Goal: Task Accomplishment & Management: Complete application form

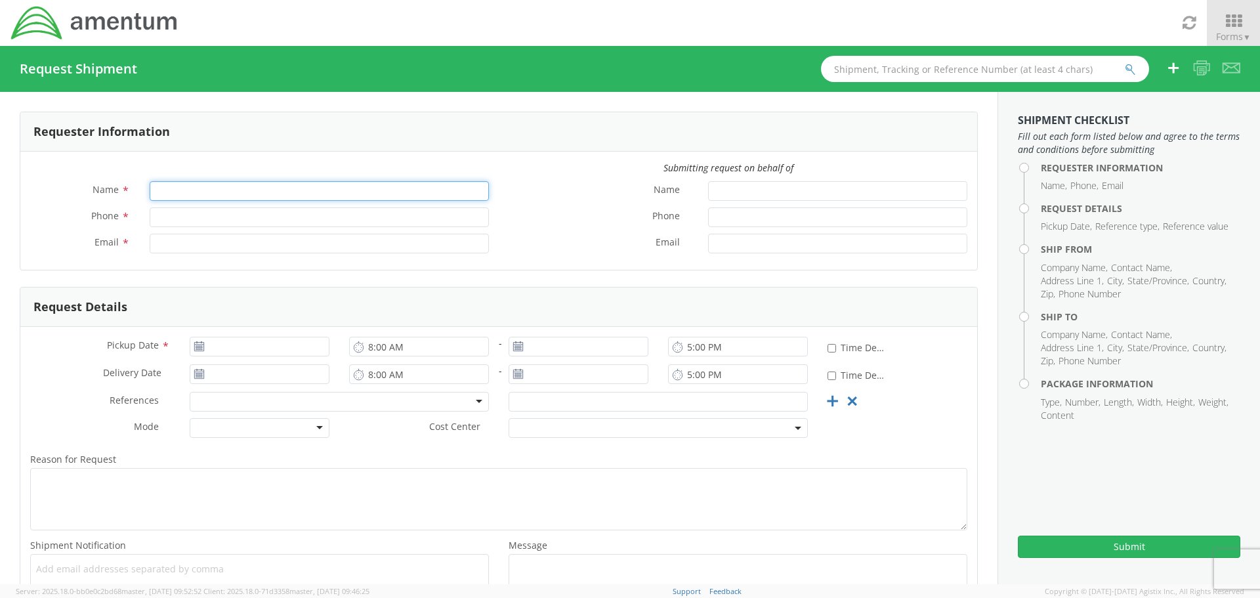
click at [184, 197] on input "Name *" at bounding box center [319, 191] width 339 height 20
type input "m"
type input "[PERSON_NAME]"
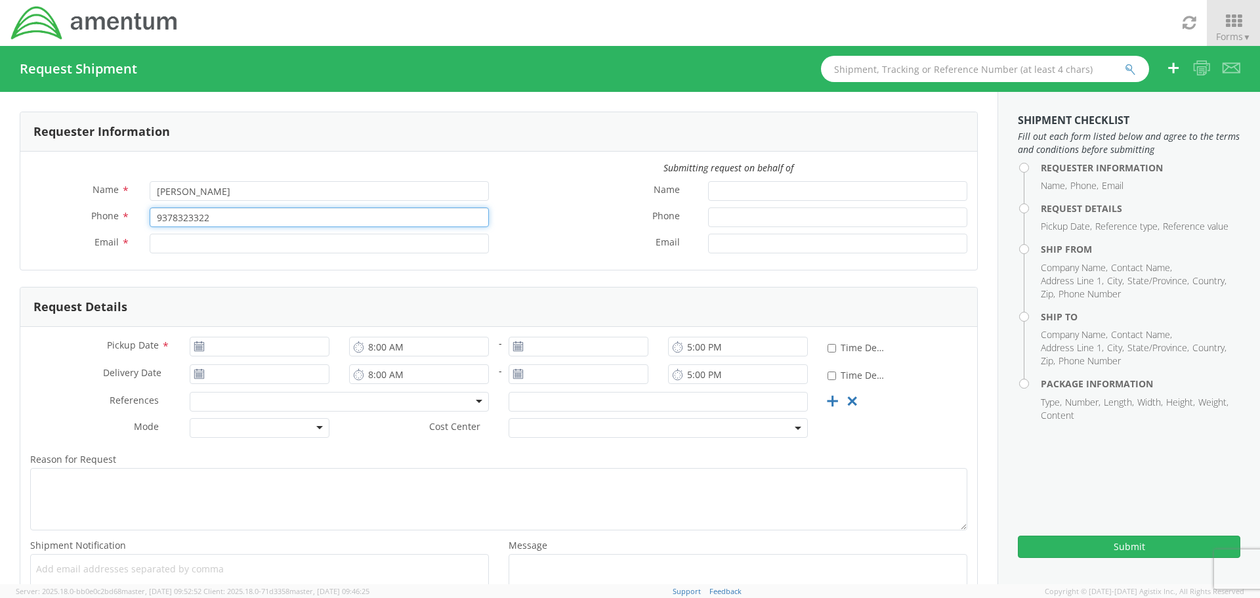
type input "9378323322"
type input "[EMAIL_ADDRESS][DOMAIN_NAME]"
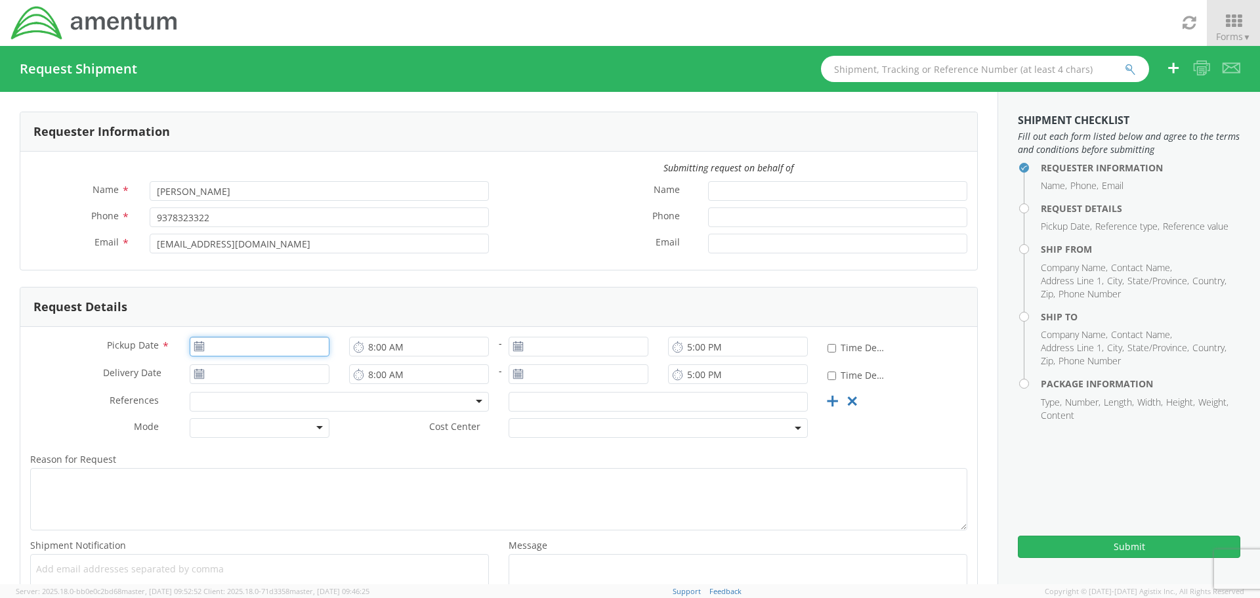
type input "[DATE]"
click at [194, 352] on input "[DATE]" at bounding box center [260, 347] width 140 height 20
click at [251, 428] on td "9" at bounding box center [254, 430] width 23 height 20
drag, startPoint x: 312, startPoint y: 312, endPoint x: 321, endPoint y: 318, distance: 11.3
click at [312, 312] on div "Request Details" at bounding box center [498, 306] width 957 height 39
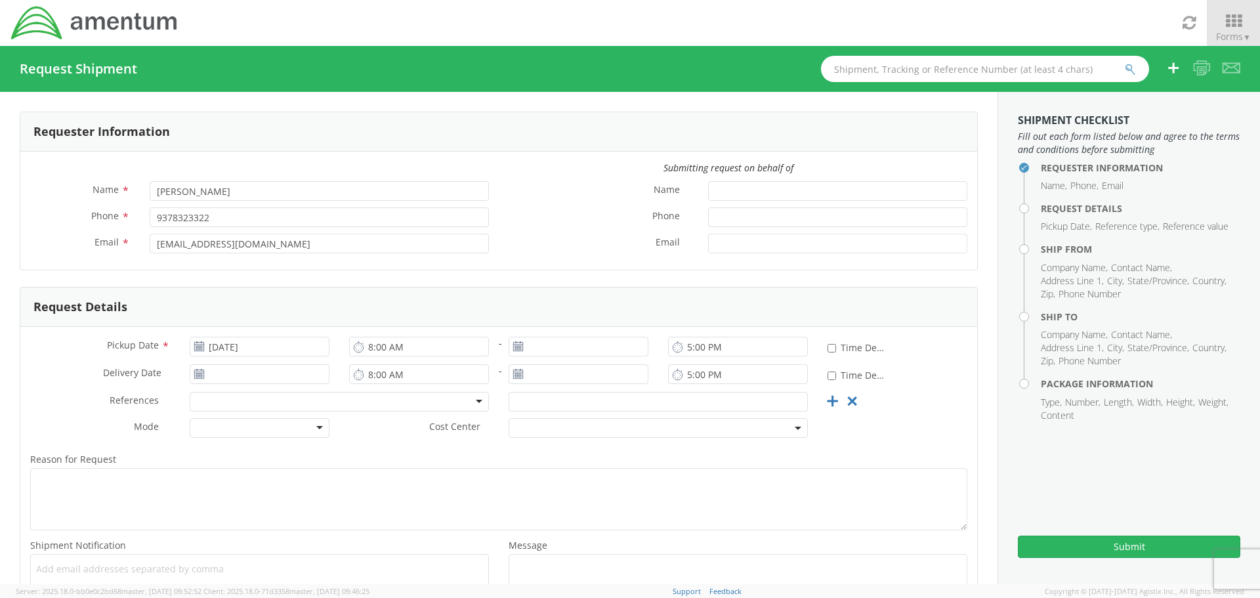
click at [672, 352] on icon at bounding box center [677, 346] width 11 height 12
type input "[DATE]"
click at [611, 338] on input "[DATE]" at bounding box center [578, 347] width 140 height 20
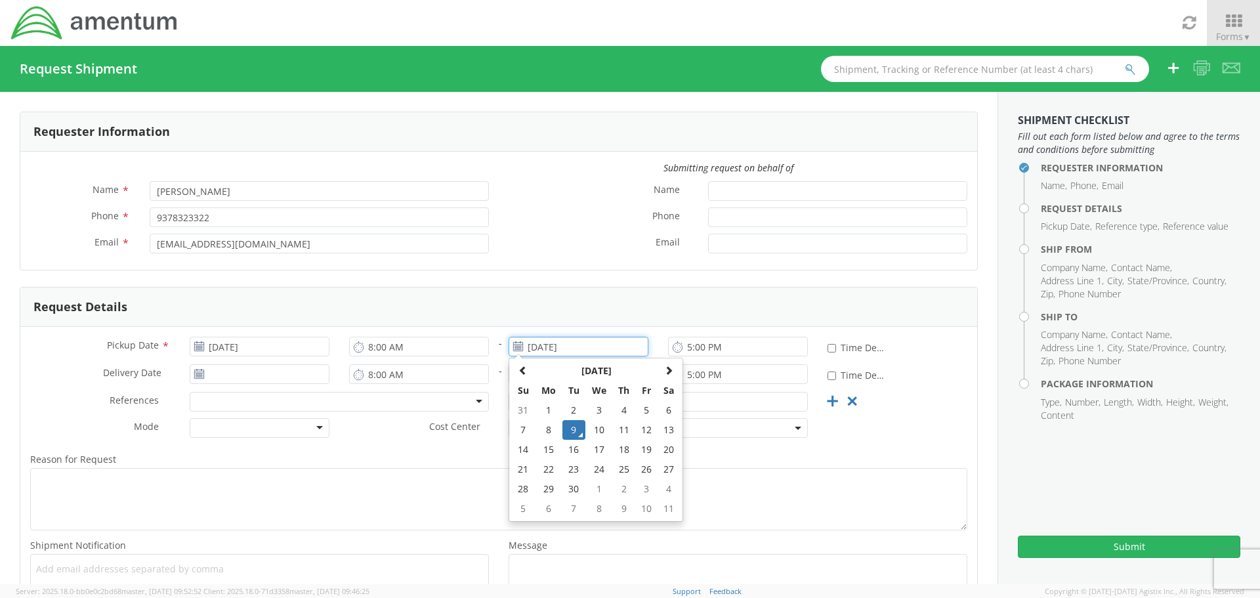
click at [575, 428] on td "9" at bounding box center [573, 430] width 23 height 20
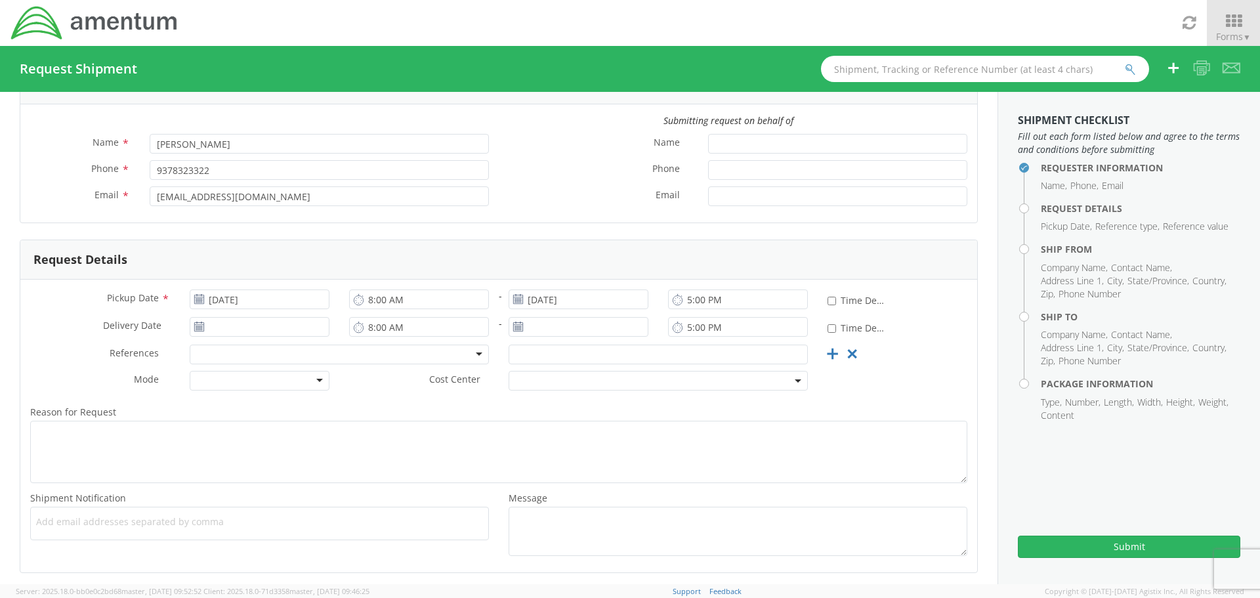
scroll to position [105, 0]
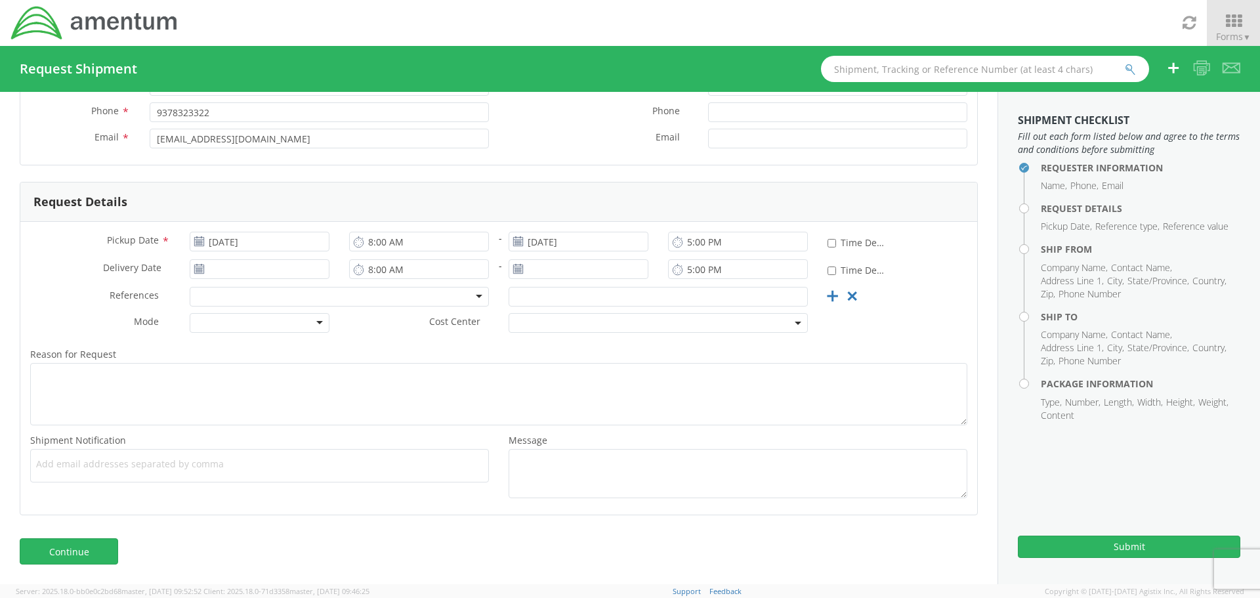
click at [226, 284] on div "Delivery Date *" at bounding box center [179, 272] width 319 height 26
click at [232, 302] on div at bounding box center [339, 297] width 299 height 20
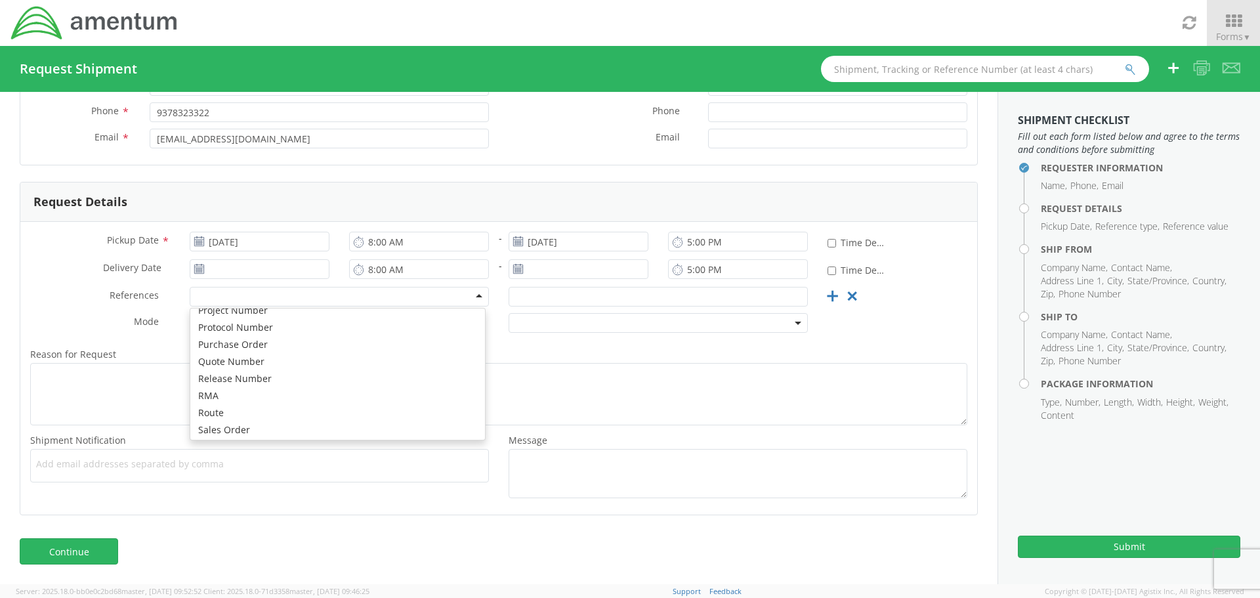
scroll to position [656, 0]
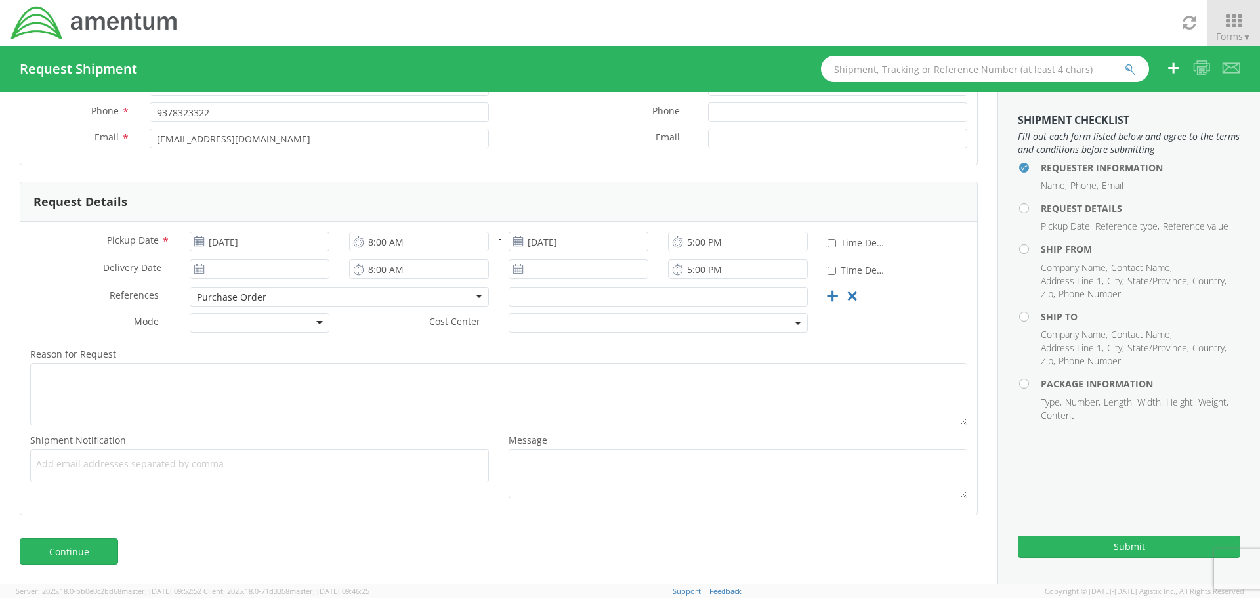
click at [644, 315] on span at bounding box center [657, 323] width 299 height 20
click at [642, 304] on input "text" at bounding box center [657, 297] width 299 height 20
type input "CBP0041894"
click at [232, 325] on div at bounding box center [260, 323] width 140 height 20
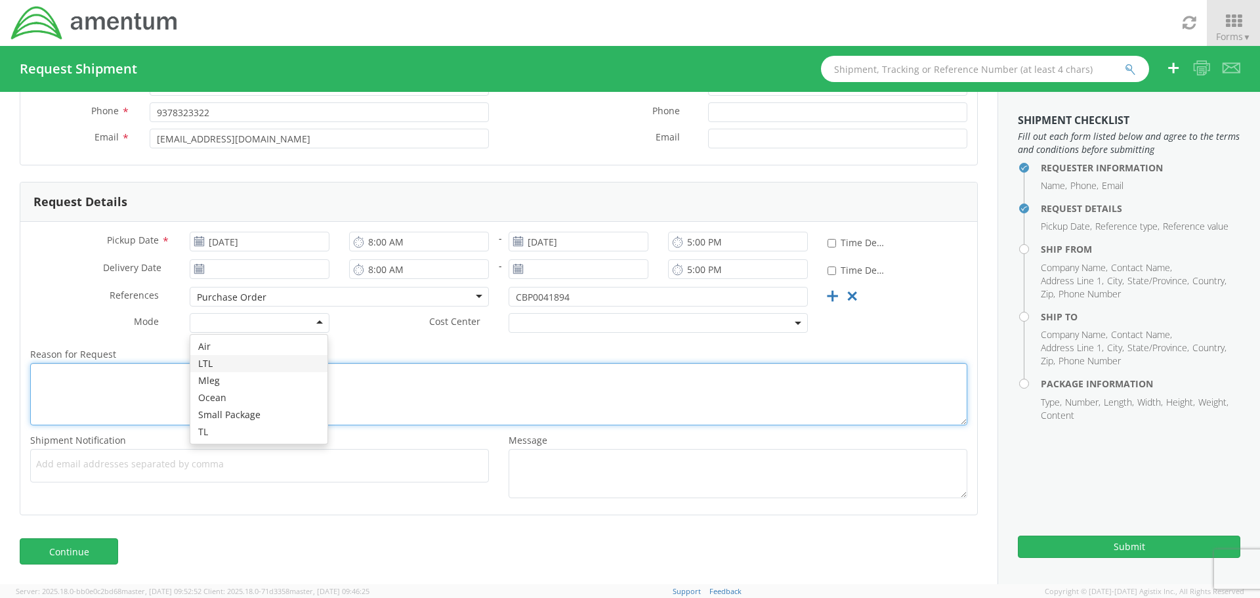
click at [93, 385] on textarea "Reason for Request *" at bounding box center [498, 394] width 937 height 62
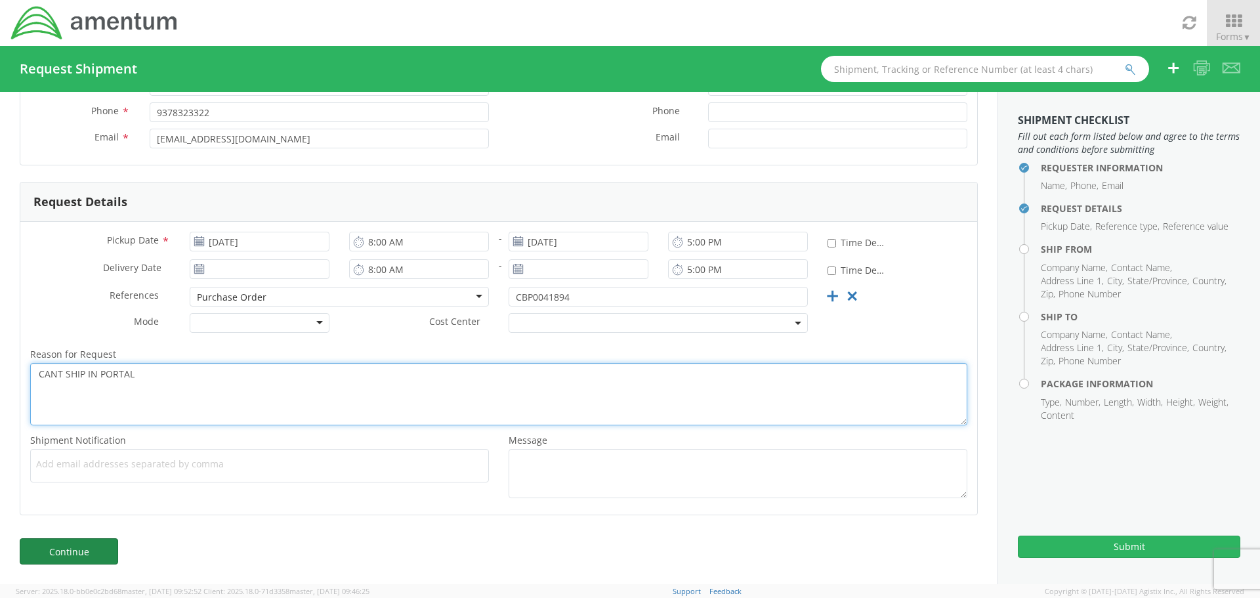
type textarea "CANT SHIP IN PORTAL"
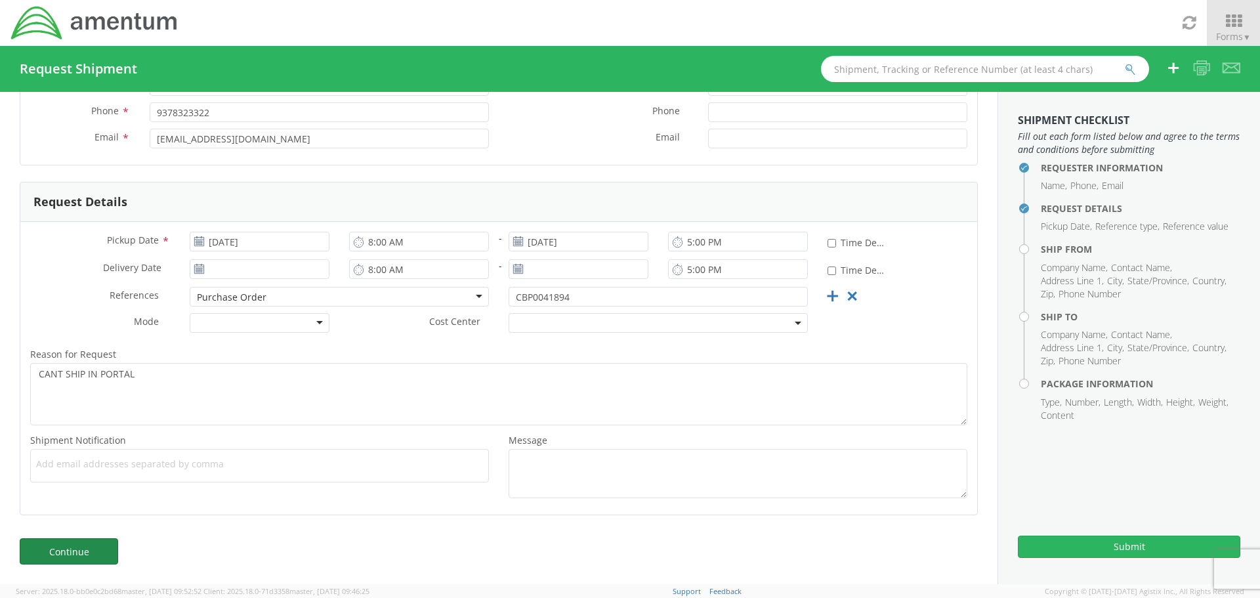
click at [56, 556] on link "Continue" at bounding box center [69, 551] width 98 height 26
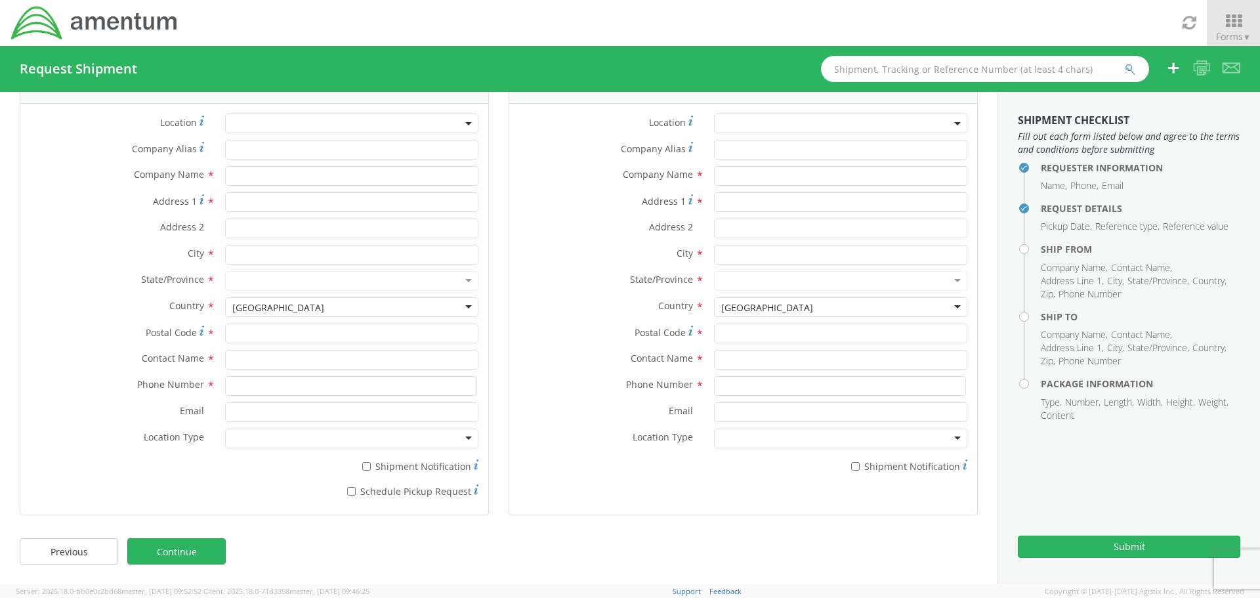
scroll to position [48, 0]
click at [247, 152] on input "Company Alias *" at bounding box center [351, 150] width 253 height 20
type input "C"
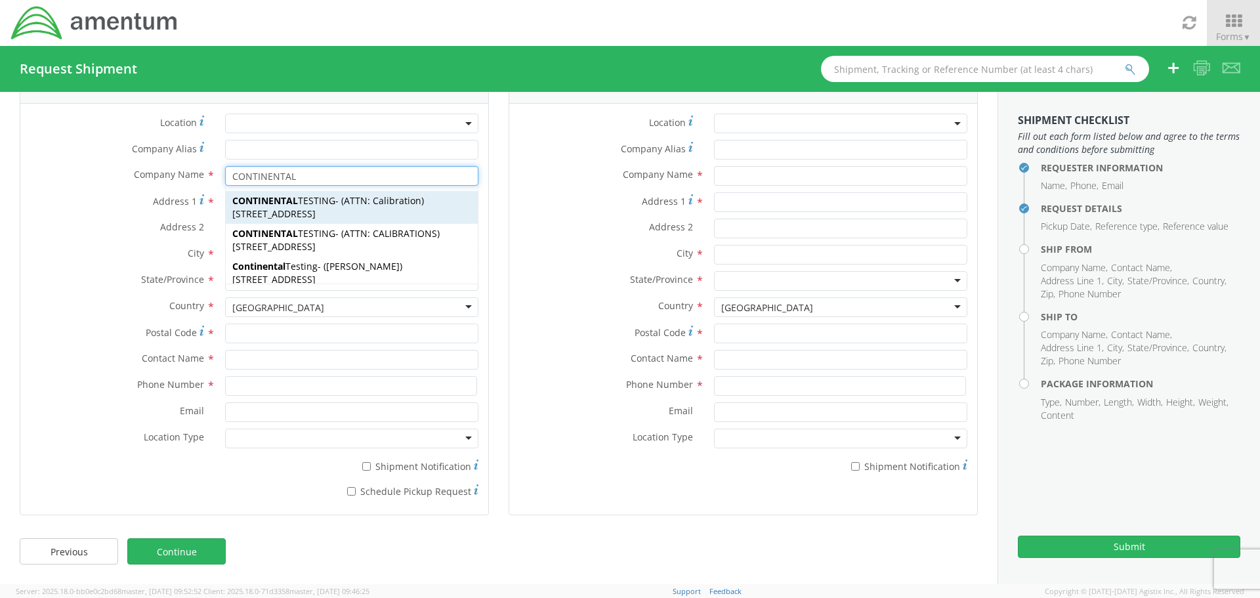
click at [304, 200] on span "CONTINENTAL TESTING" at bounding box center [283, 200] width 103 height 12
type input "CONTINENTAL TESTING"
type input "[STREET_ADDRESS]"
type input "UNION"
type input "45322"
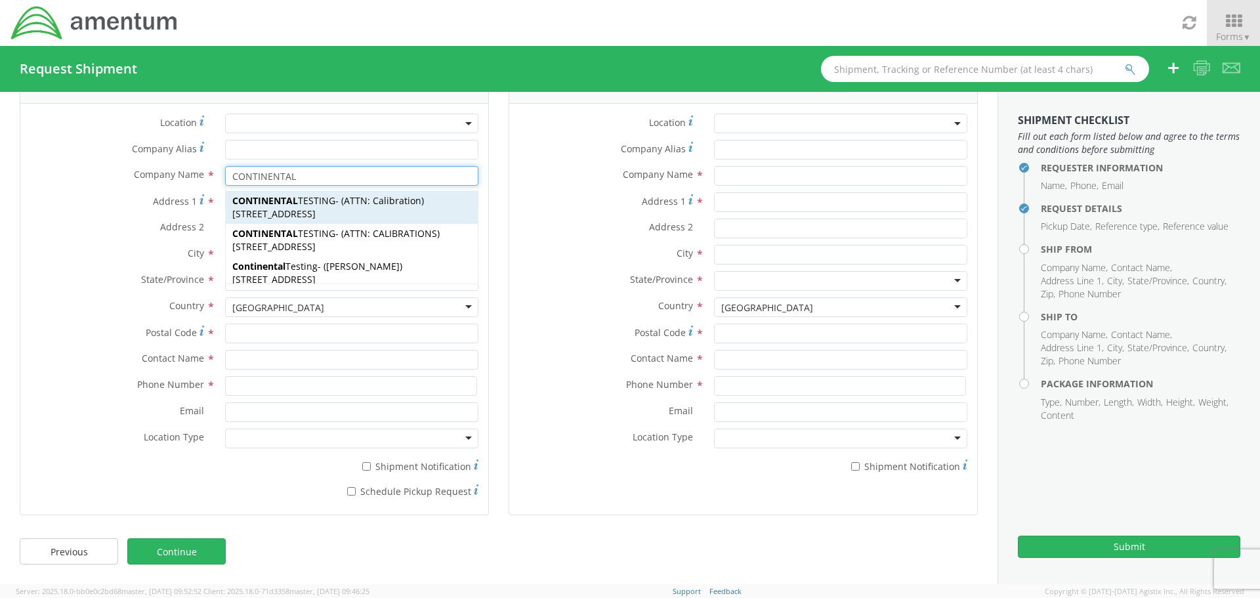
type input "ATTN: Calibration"
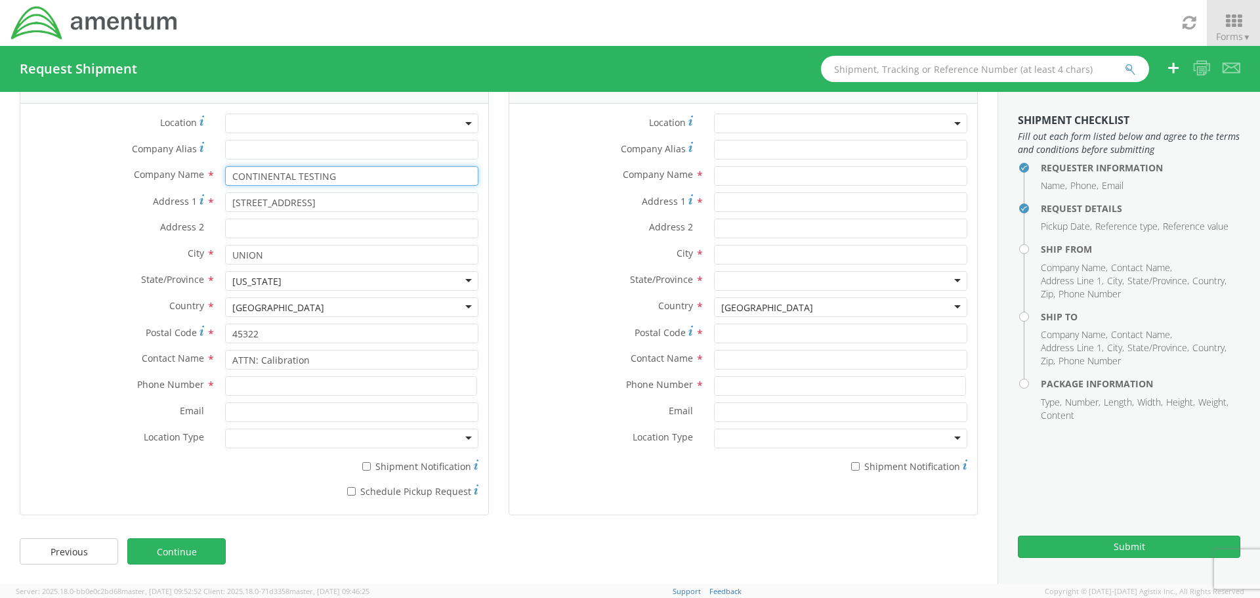
type input "CONTINENTAL TESTING"
drag, startPoint x: 317, startPoint y: 360, endPoint x: 94, endPoint y: 330, distance: 225.1
click at [89, 331] on div "Location * Company Alias * Company Name * CONTINENTAL TESTING CONTINENTAL CONTI…" at bounding box center [254, 308] width 468 height 391
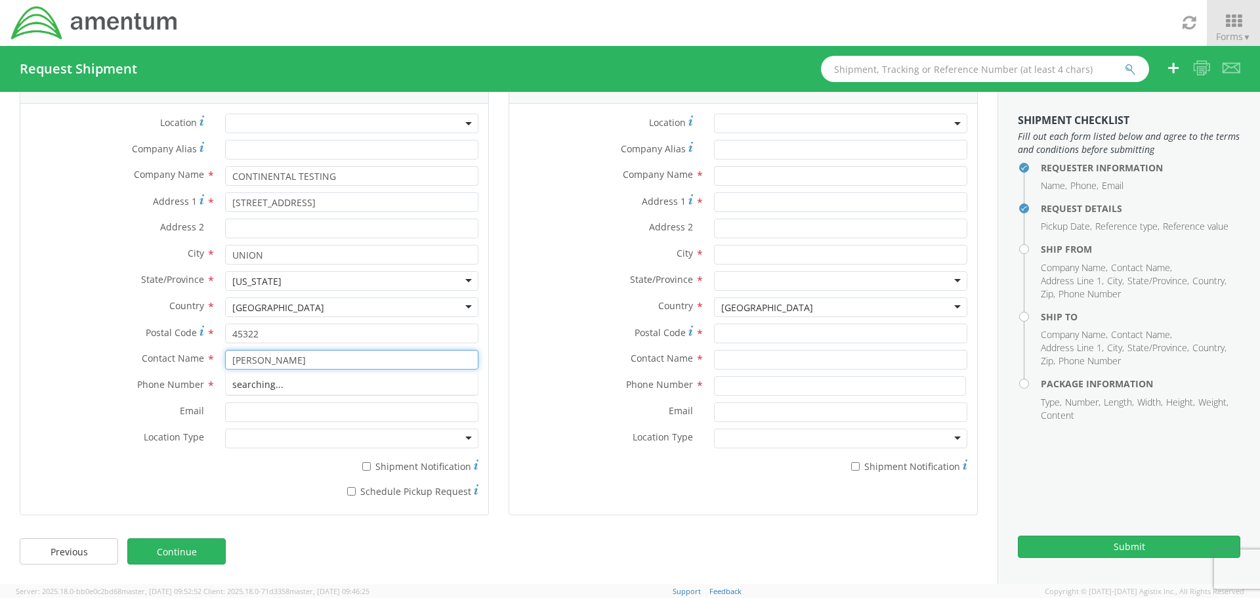
type input "[PERSON_NAME]"
type input "9378323322"
click at [736, 124] on span at bounding box center [840, 123] width 253 height 20
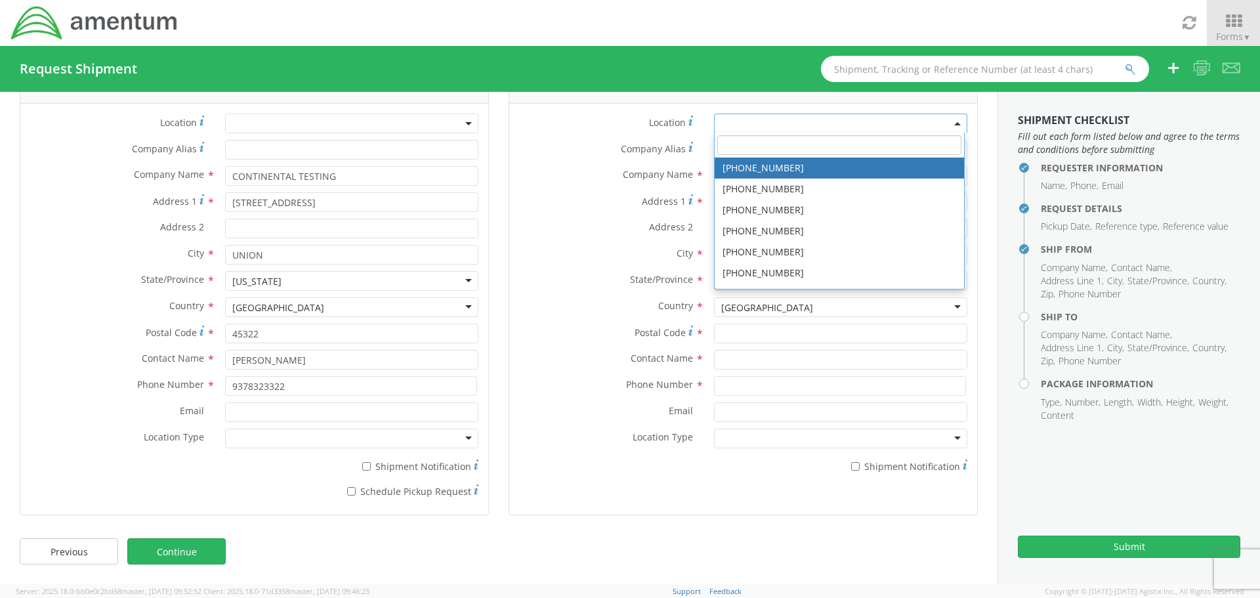
click at [717, 147] on input "search" at bounding box center [839, 145] width 244 height 20
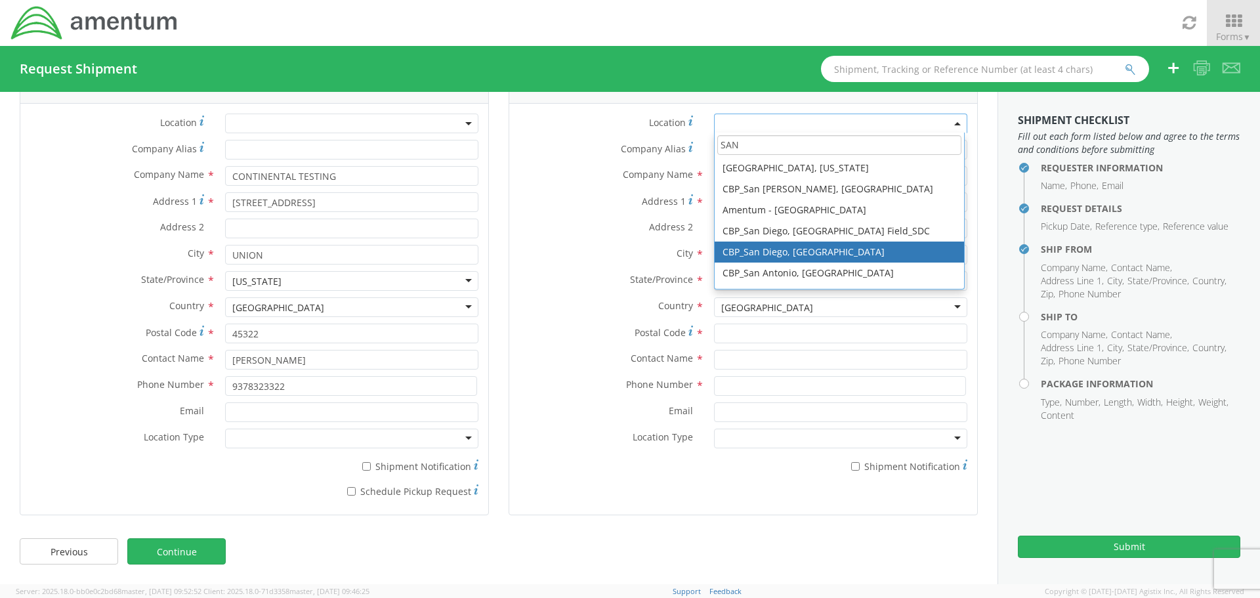
type input "SAN"
type input "Amentum Services, Inc."
type input "Bldg 1480 [GEOGRAPHIC_DATA] [GEOGRAPHIC_DATA]"
type input "[GEOGRAPHIC_DATA]"
type input "92135-7013"
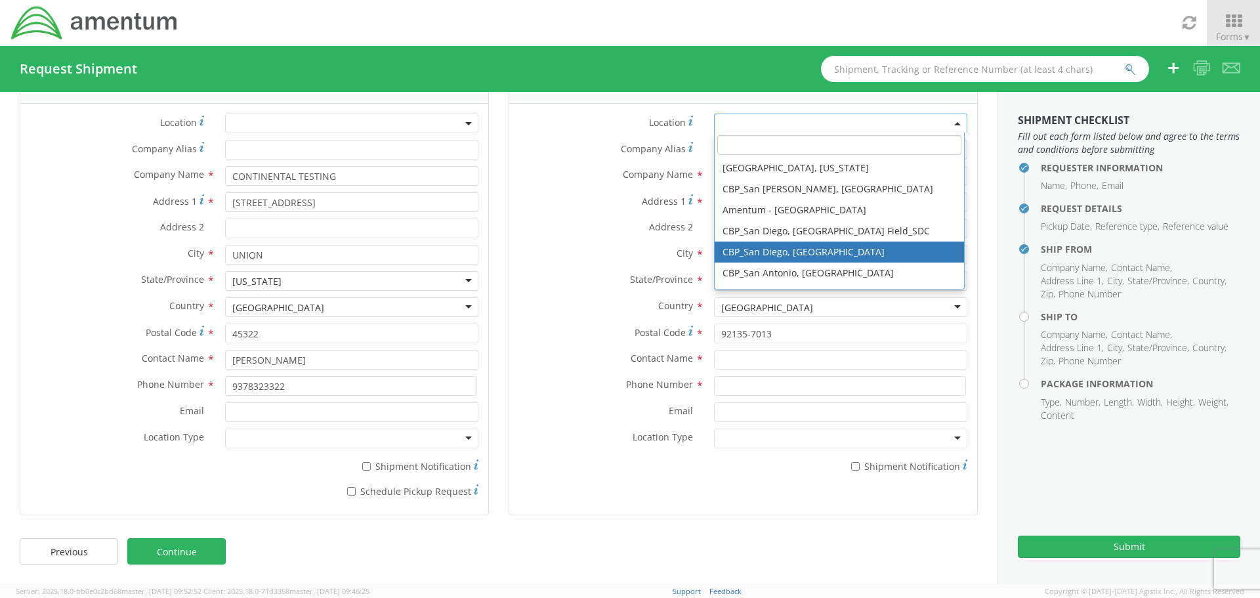
select select "49946"
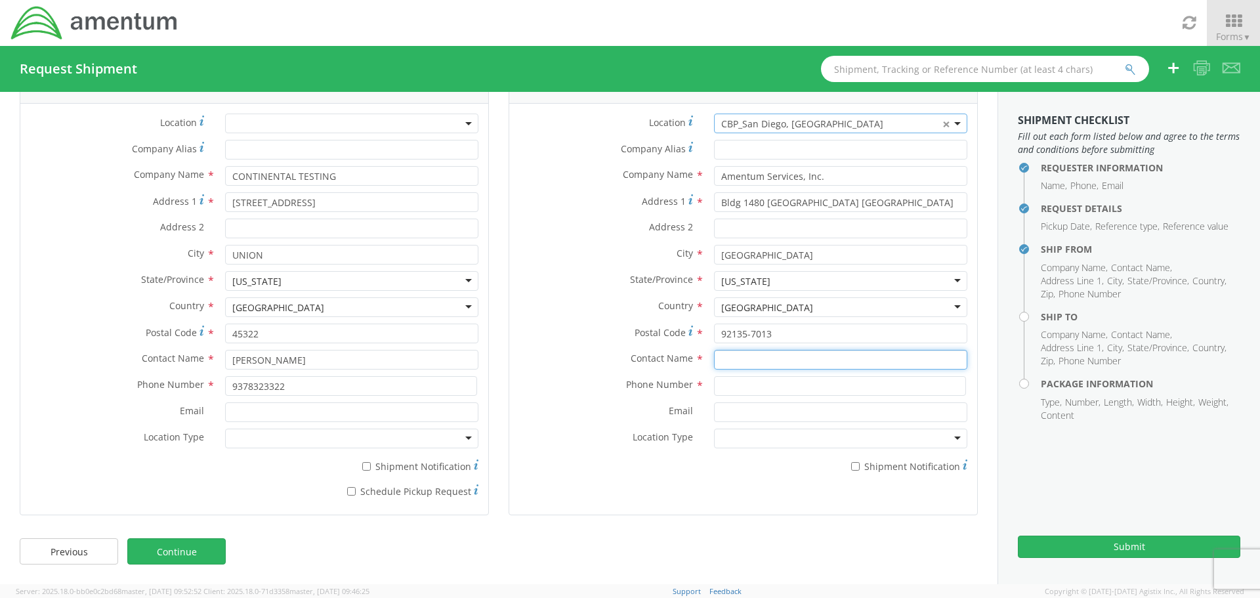
click at [748, 358] on input "text" at bounding box center [840, 360] width 253 height 20
type input "[PERSON_NAME]"
type input "6195226100"
drag, startPoint x: 754, startPoint y: 362, endPoint x: 796, endPoint y: 367, distance: 42.9
click at [754, 361] on input "[PERSON_NAME]" at bounding box center [840, 360] width 253 height 20
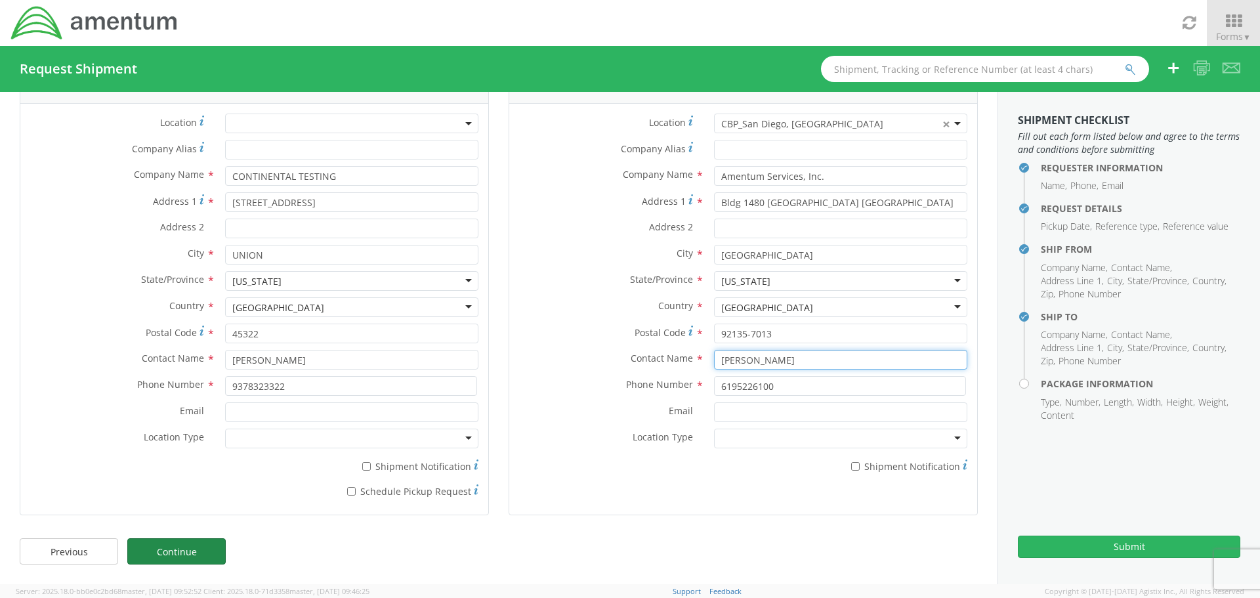
type input "[PERSON_NAME]"
click at [172, 554] on link "Continue" at bounding box center [176, 551] width 98 height 26
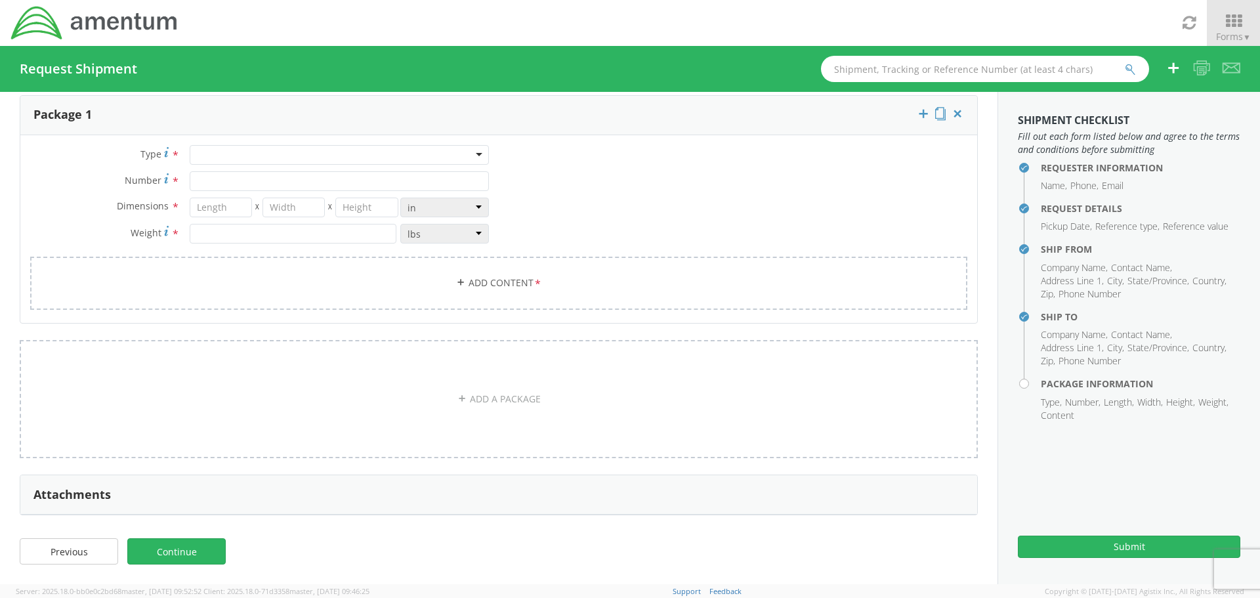
scroll to position [0, 0]
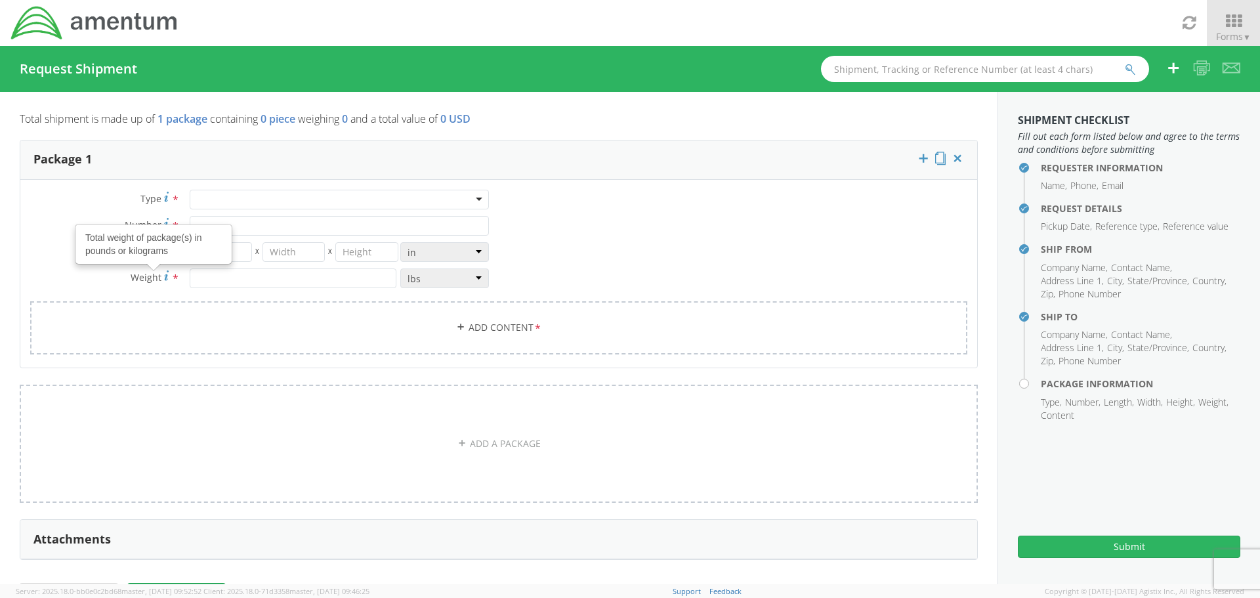
click at [216, 195] on div at bounding box center [339, 200] width 299 height 20
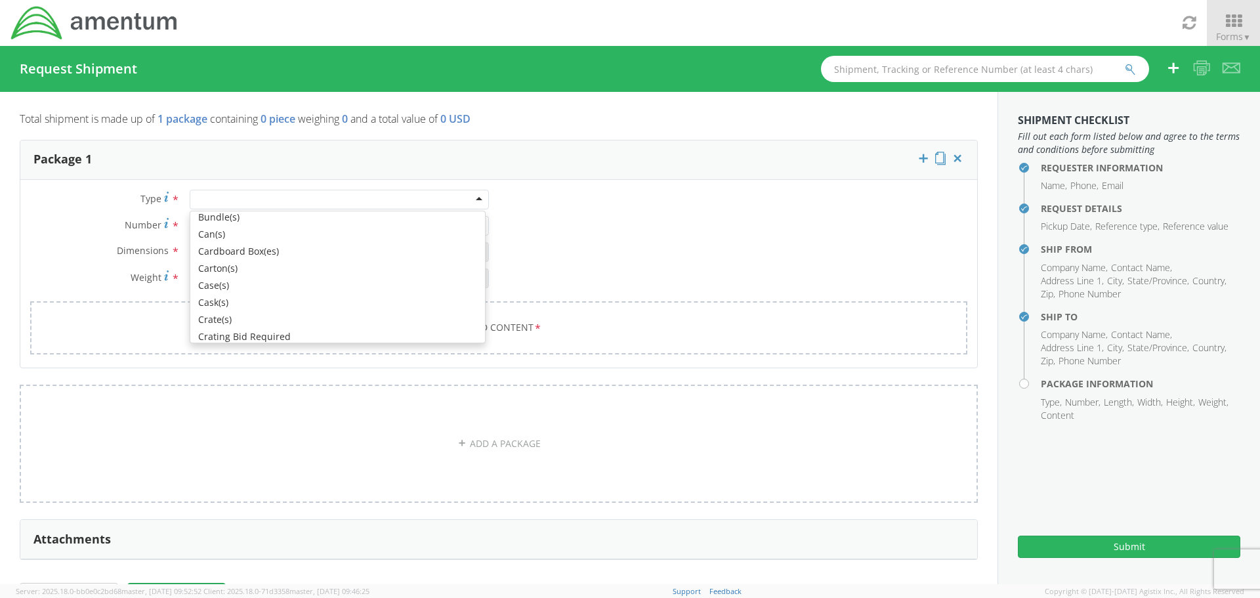
scroll to position [131, 0]
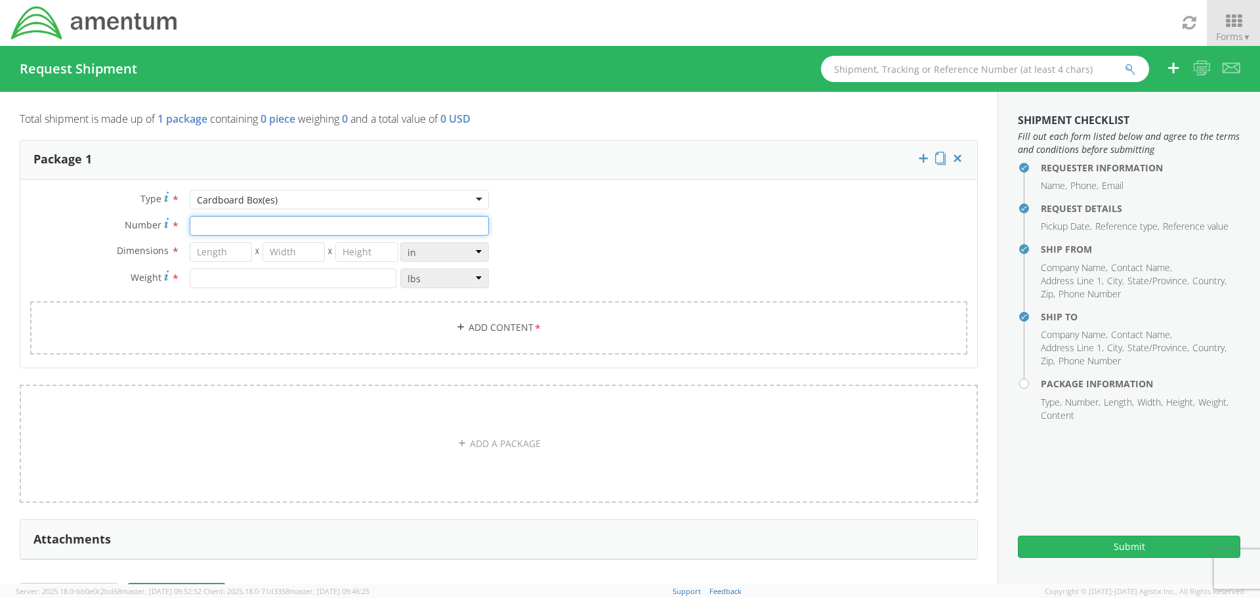
click at [222, 220] on input "Number *" at bounding box center [339, 226] width 299 height 20
type input "1"
type input "19"
type input "13"
type input "9"
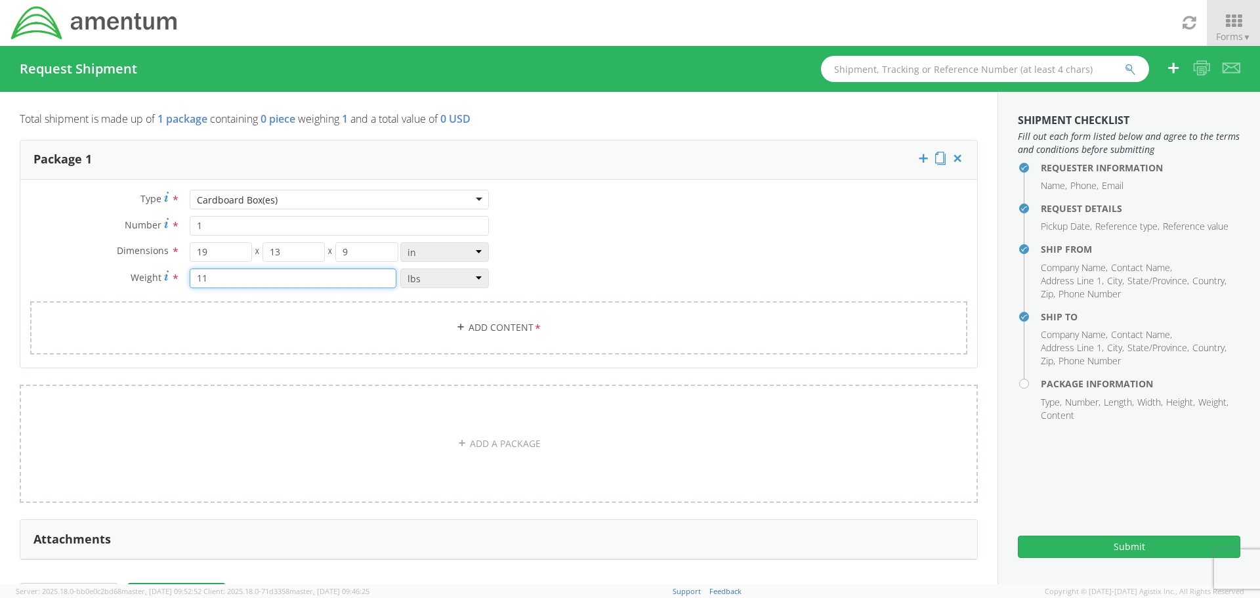
type input "11"
click at [459, 330] on link "Add Content *" at bounding box center [498, 327] width 937 height 53
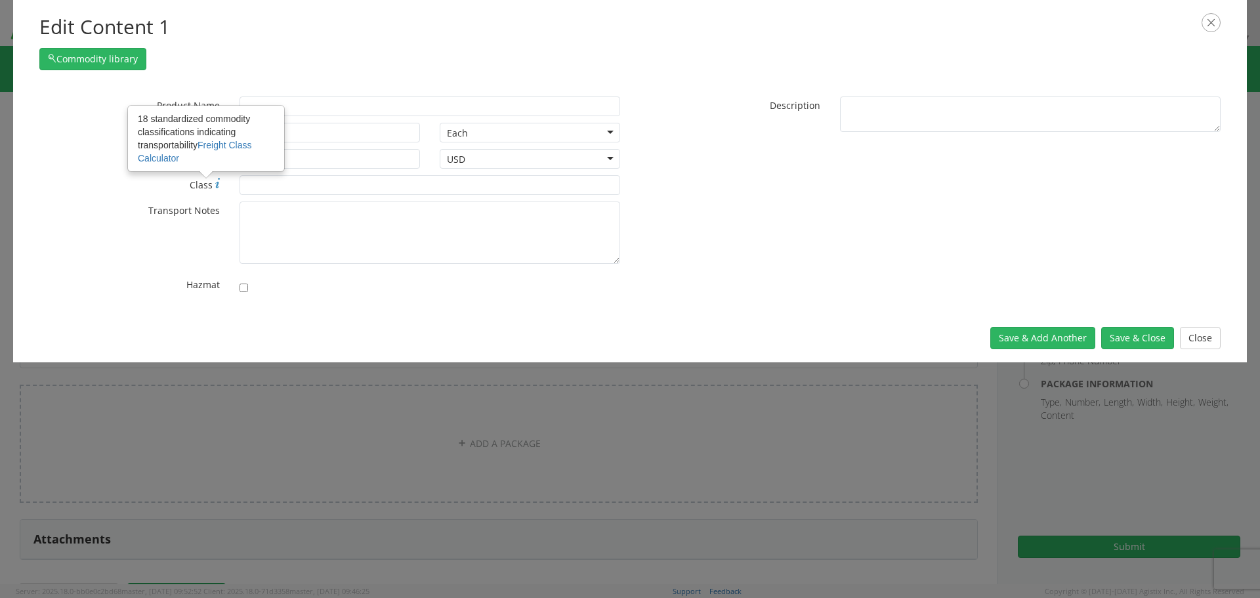
click at [258, 109] on div "18 standardized commodity classifications indicating transportability Freight C…" at bounding box center [206, 138] width 155 height 64
click at [258, 175] on input "* Class 18 standardized commodity classifications indicating transportability F…" at bounding box center [429, 185] width 381 height 20
click at [300, 98] on input "text" at bounding box center [429, 106] width 381 height 20
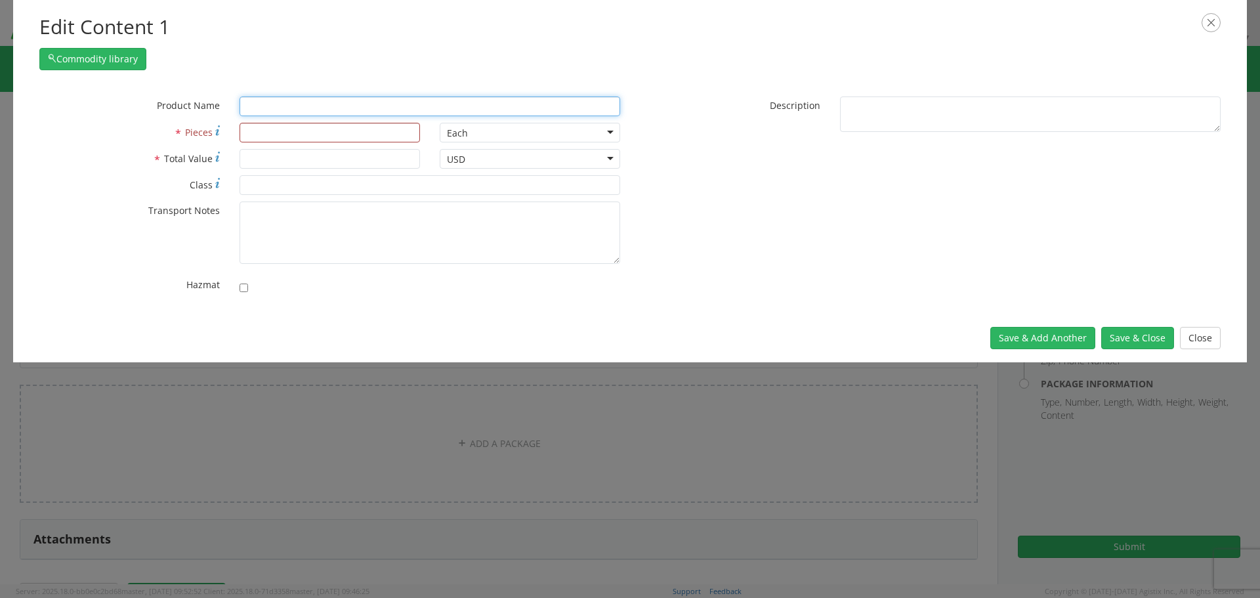
click at [315, 103] on input "text" at bounding box center [429, 106] width 381 height 20
type input "WATTMETER"
type input "1"
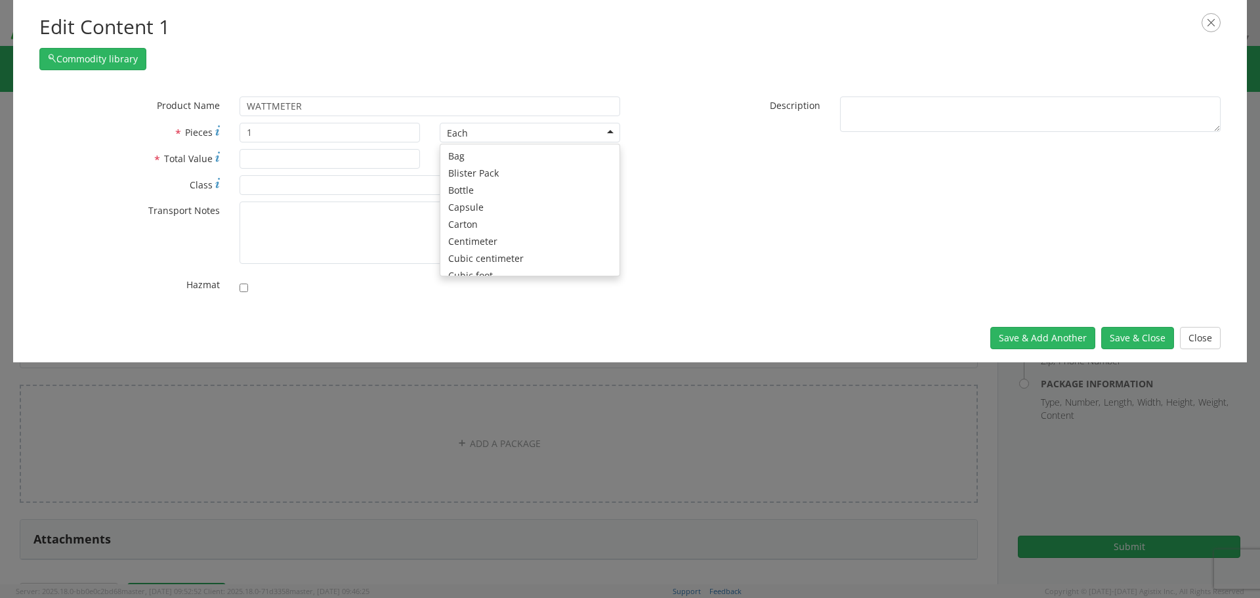
scroll to position [117, 0]
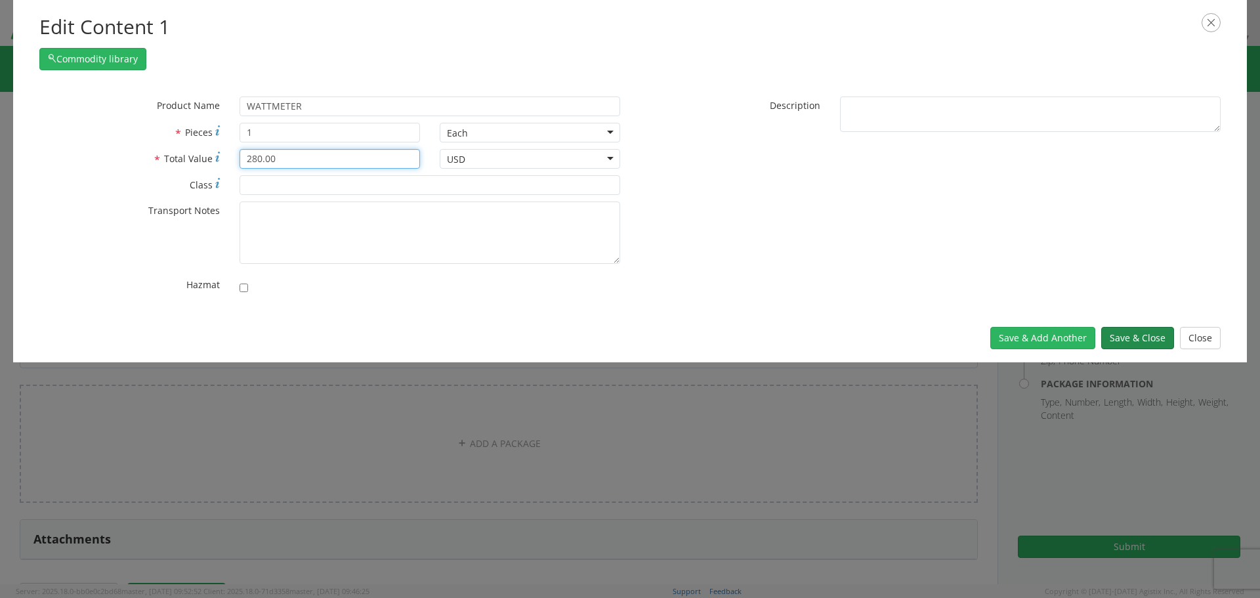
type input "280.00"
click at [1143, 333] on button "Save & Close" at bounding box center [1137, 338] width 73 height 22
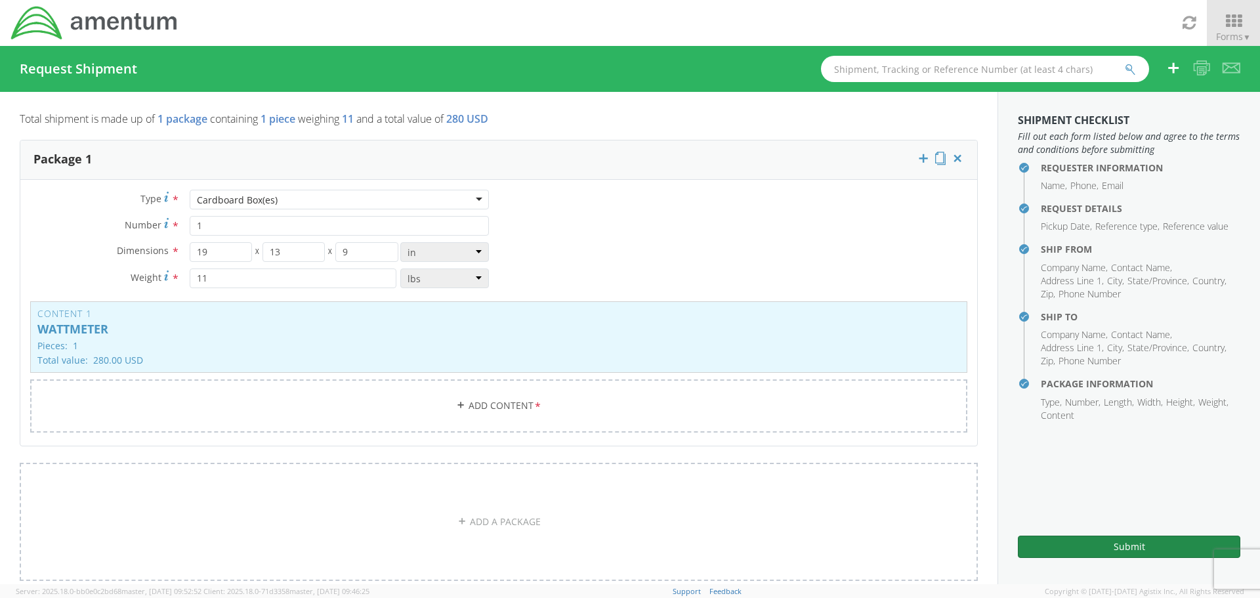
click at [1088, 548] on button "Submit" at bounding box center [1129, 546] width 222 height 22
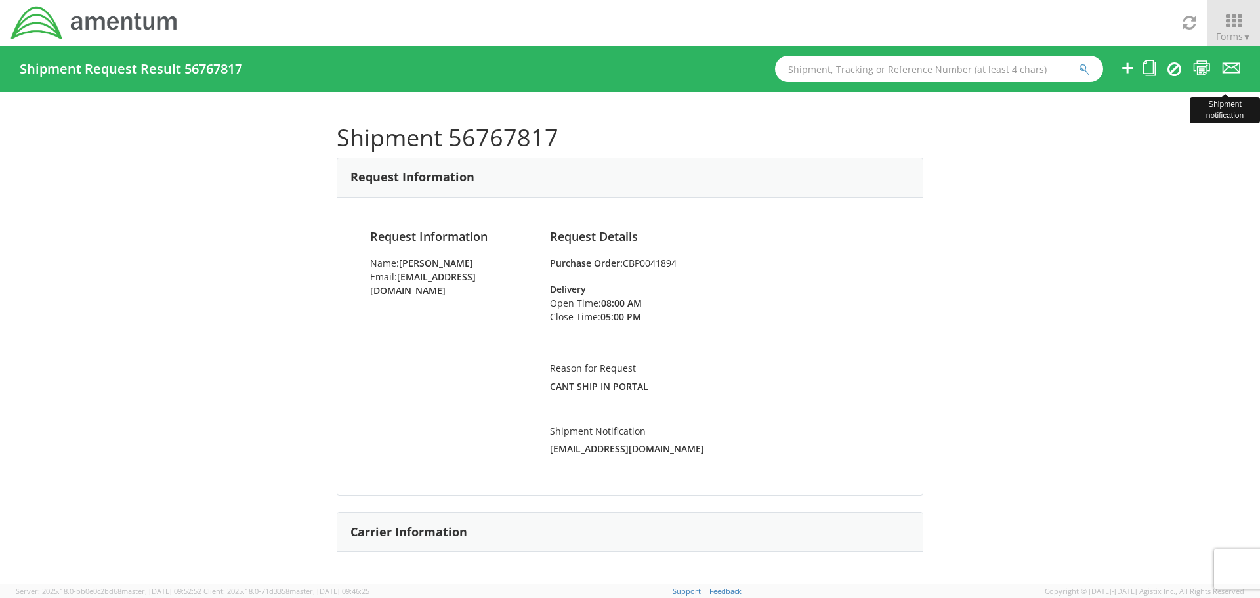
click at [1229, 69] on icon at bounding box center [1231, 68] width 18 height 16
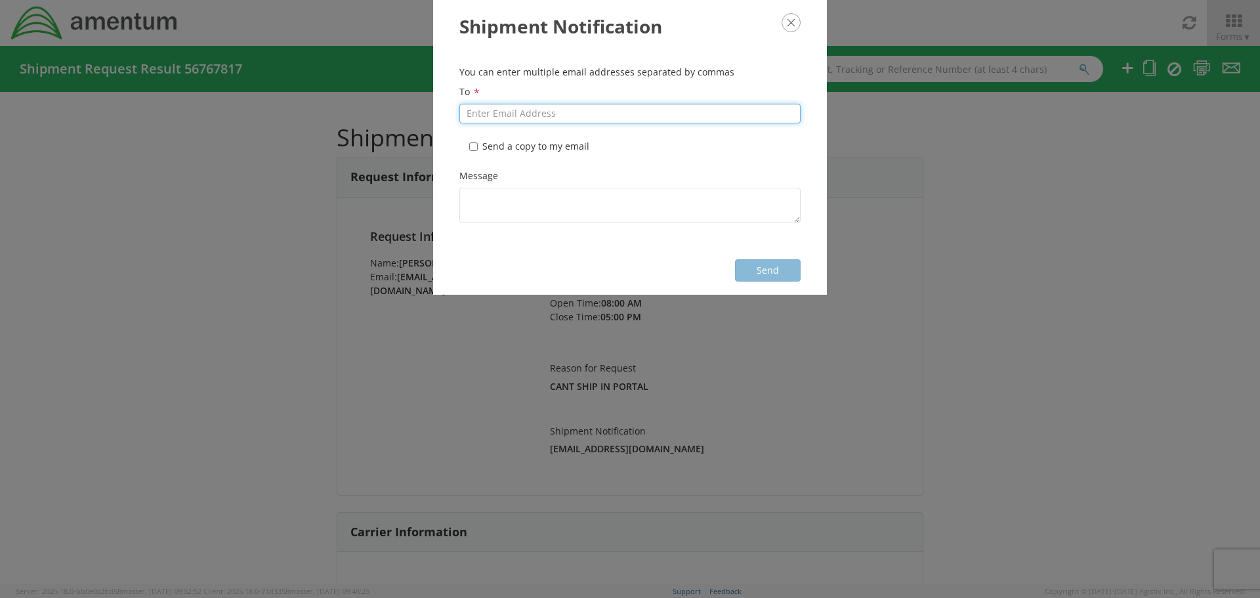
click at [562, 109] on input "To *" at bounding box center [629, 114] width 341 height 20
type input "[EMAIL_ADDRESS][DOMAIN_NAME]"
click at [754, 270] on button "Send" at bounding box center [768, 270] width 66 height 22
